Goal: Information Seeking & Learning: Check status

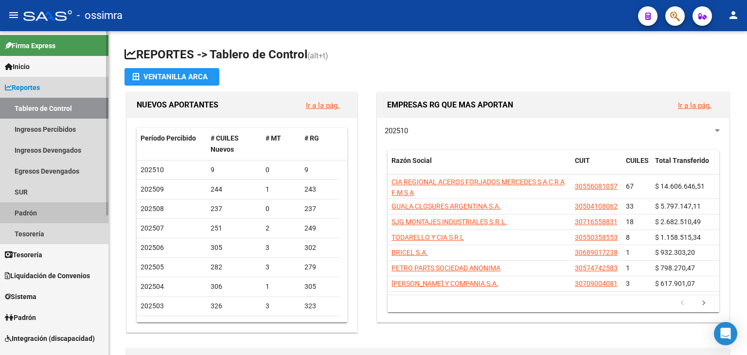
click at [31, 214] on link "Padrón" at bounding box center [54, 212] width 108 height 21
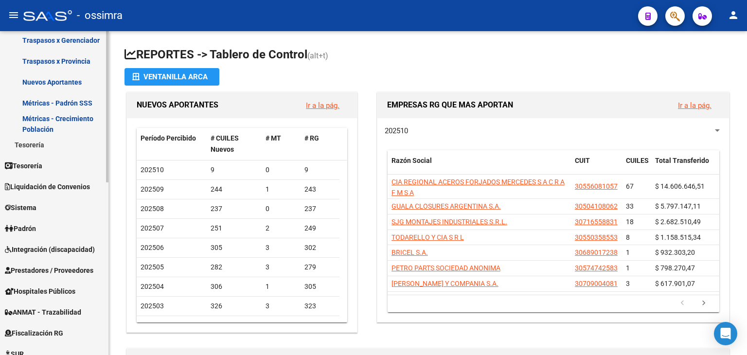
scroll to position [292, 0]
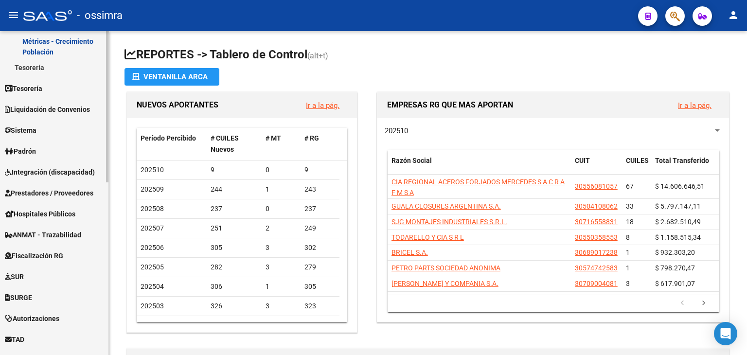
click at [33, 148] on span "Padrón" at bounding box center [20, 151] width 31 height 11
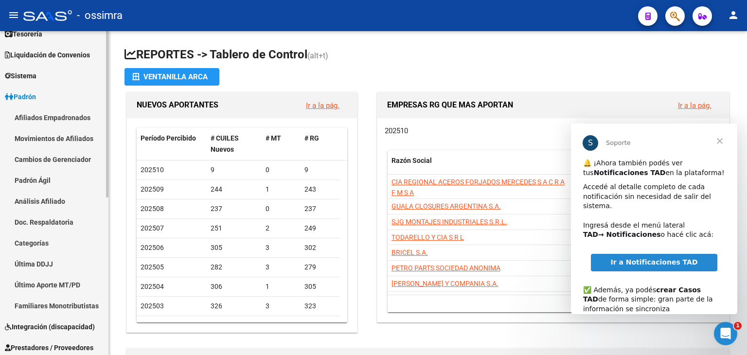
scroll to position [49, 0]
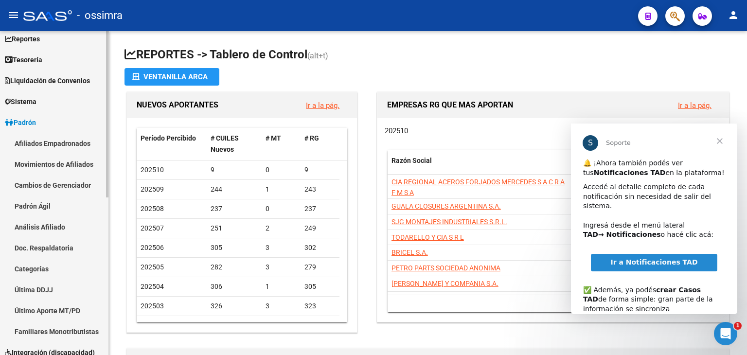
click at [38, 209] on link "Padrón Ágil" at bounding box center [54, 206] width 108 height 21
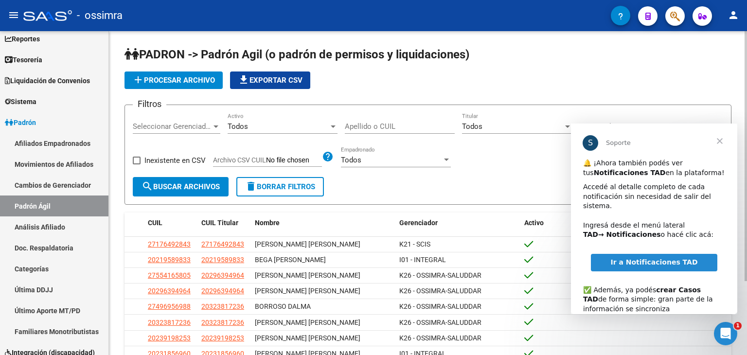
click at [376, 125] on input "Apellido o CUIL" at bounding box center [400, 126] width 110 height 9
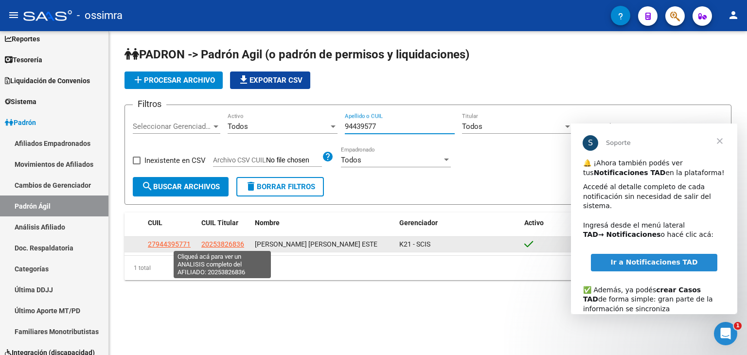
type input "94439577"
click at [218, 242] on span "20253826836" at bounding box center [222, 244] width 43 height 8
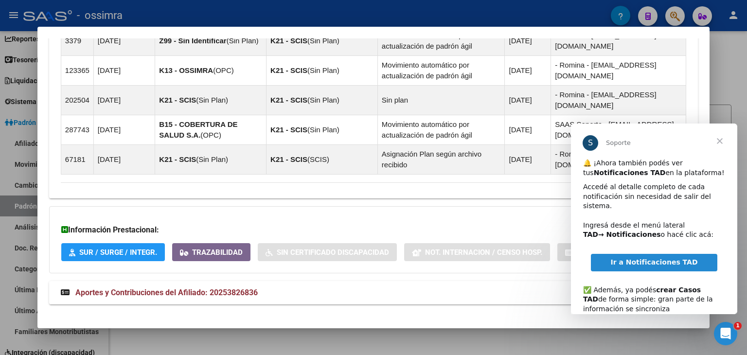
scroll to position [787, 0]
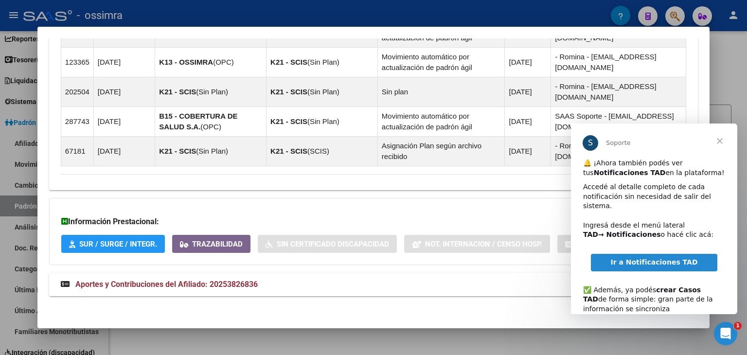
click at [136, 281] on span "Aportes y Contribuciones del Afiliado: 20253826836" at bounding box center [166, 284] width 182 height 9
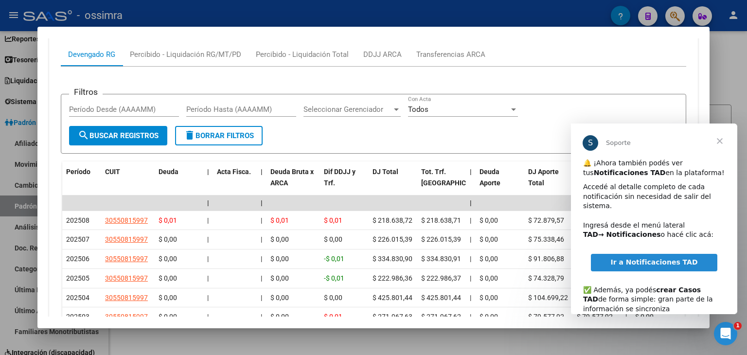
scroll to position [1127, 0]
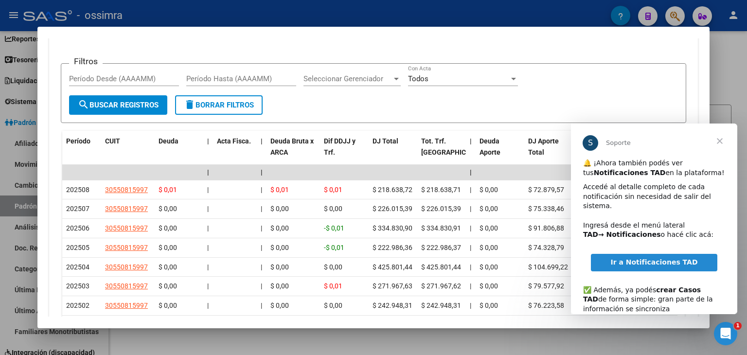
click at [720, 142] on span "Cerrar" at bounding box center [719, 141] width 35 height 35
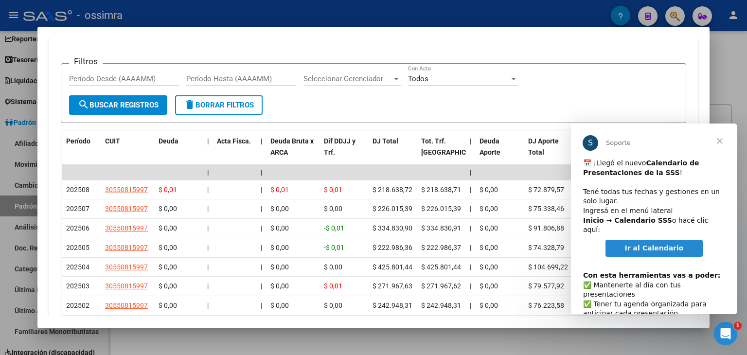
click at [720, 142] on span "Cerrar" at bounding box center [719, 141] width 35 height 35
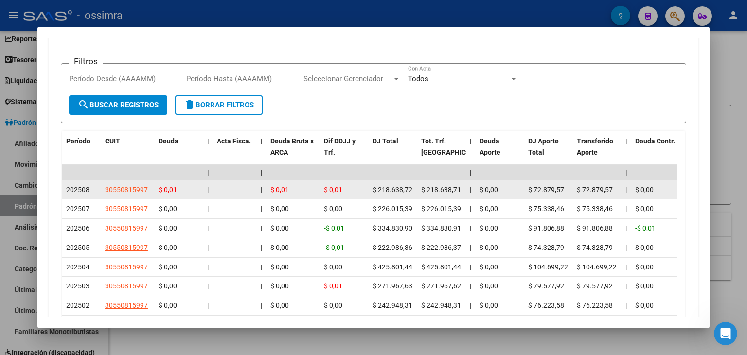
click at [437, 190] on span "$ 218.638,71" at bounding box center [441, 190] width 40 height 8
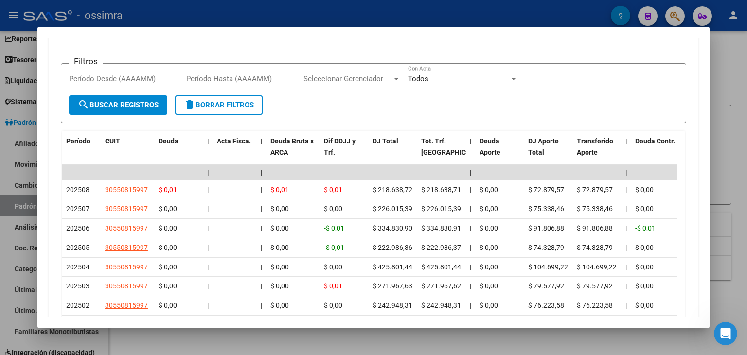
click at [372, 31] on mat-dialog-container "Análisis Afiliado - CUIL: 20253826836 DATOS [PERSON_NAME] ÁGIL: [PERSON_NAME] […" at bounding box center [373, 178] width 672 height 302
click at [377, 17] on div at bounding box center [373, 177] width 747 height 355
